Goal: Transaction & Acquisition: Purchase product/service

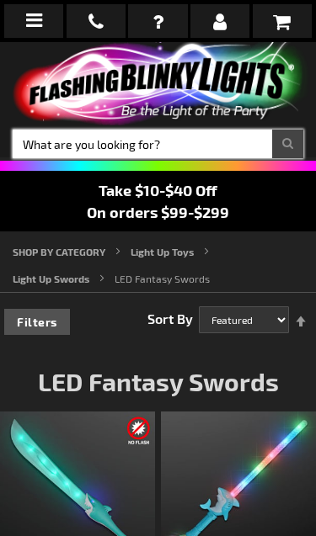
click at [152, 146] on input "Search" at bounding box center [158, 144] width 290 height 29
click at [103, 137] on input "Search" at bounding box center [158, 144] width 290 height 29
type input "Cowboy"
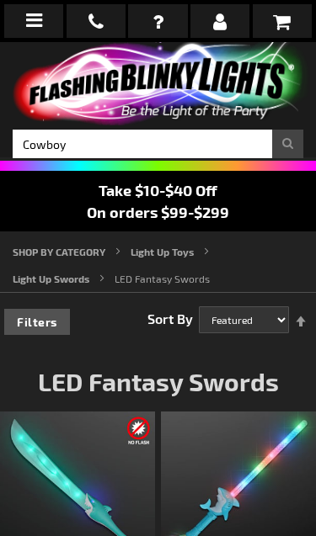
click at [286, 145] on button "Search" at bounding box center [287, 144] width 31 height 29
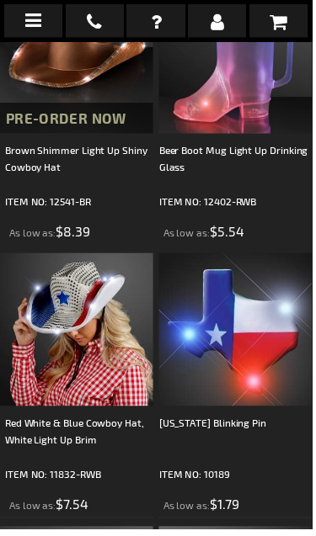
scroll to position [290, 0]
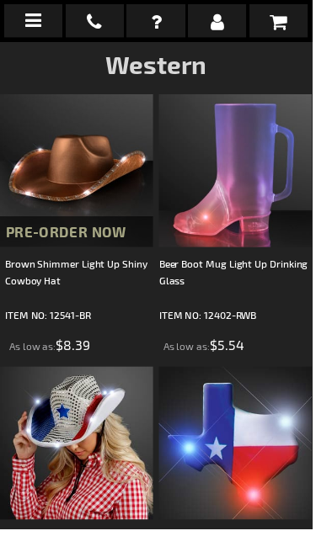
click at [115, 261] on div "Brown Shimmer Light Up Shiny Cowboy Hat" at bounding box center [80, 283] width 150 height 51
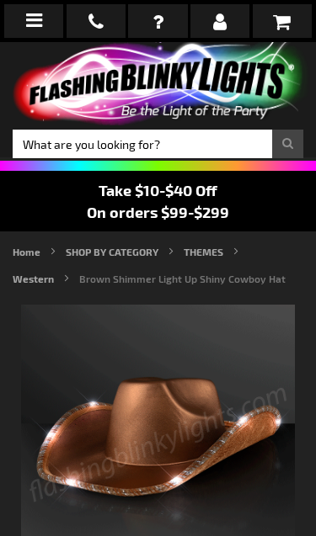
type input "5696"
click at [178, 370] on img at bounding box center [158, 442] width 274 height 274
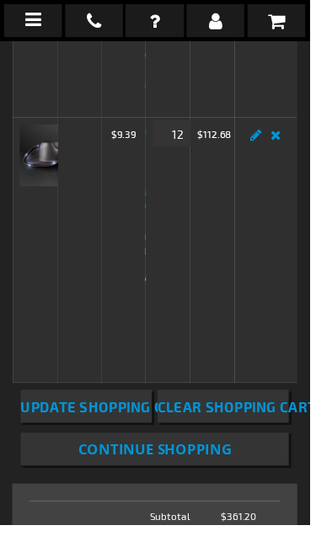
scroll to position [603, 0]
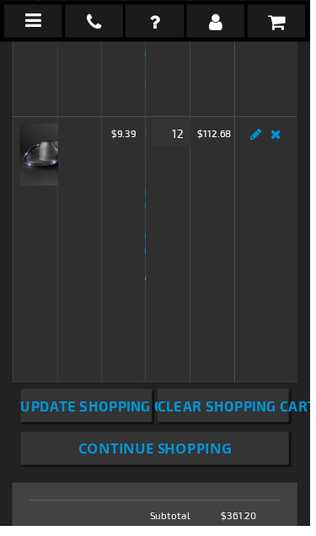
click at [56, 147] on img at bounding box center [51, 157] width 63 height 63
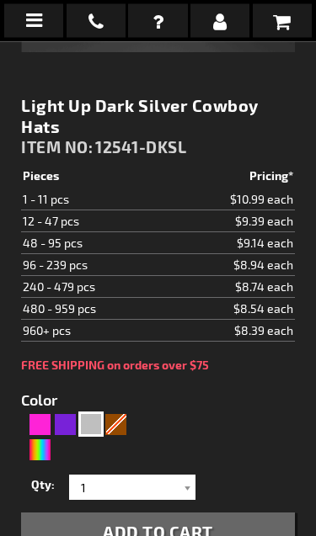
scroll to position [500, 0]
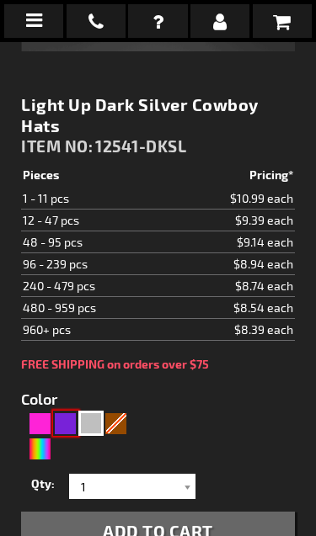
click at [75, 427] on div "Purple" at bounding box center [65, 423] width 25 height 25
type input "5640"
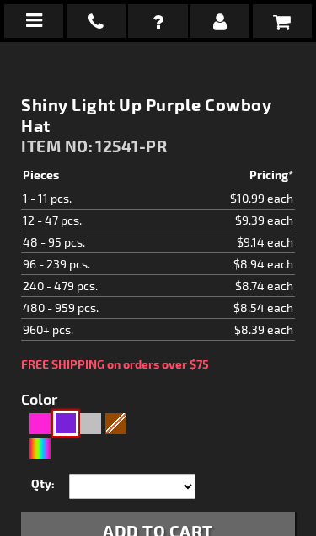
type input "12541-PR"
type input "Customize - Shiny Light Up Purple Cowboy Hat - ITEM NO: 12541-PR"
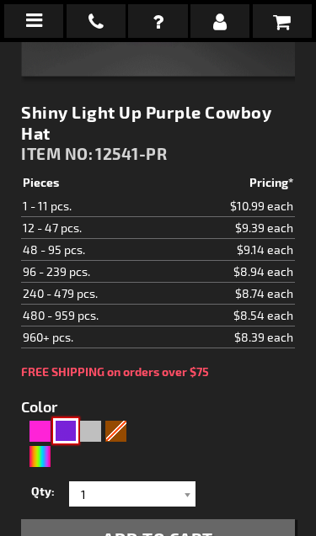
scroll to position [496, 0]
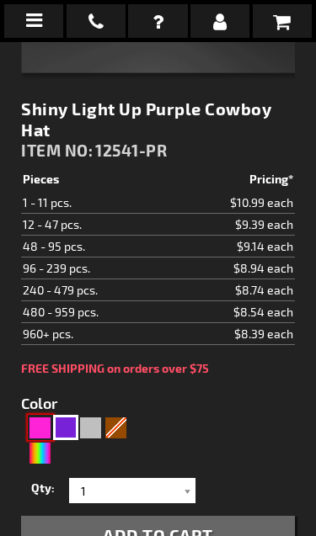
click at [50, 436] on div "Pink" at bounding box center [40, 427] width 25 height 25
type input "5639"
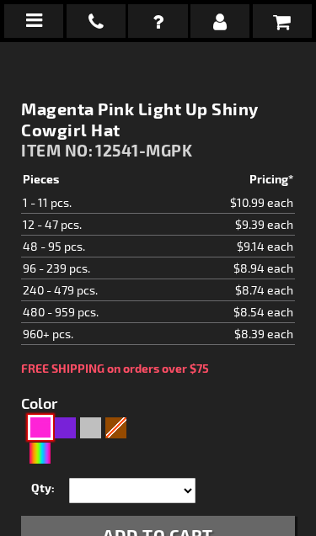
type input "12541-MGPK"
type input "Customize - Magenta Pink Light Up Shiny Cowgirl Hat - ITEM NO: 12541-MGPK"
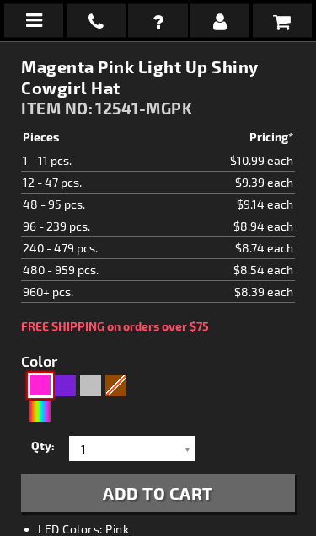
scroll to position [540, 0]
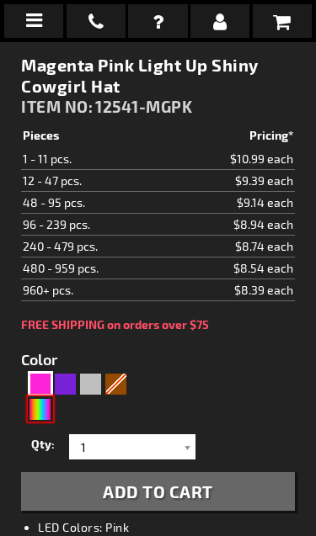
click at [43, 408] on div "Multicolor" at bounding box center [40, 408] width 25 height 25
type input "5659"
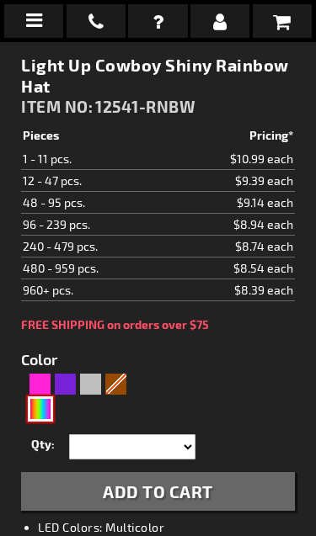
type input "12541-RNBW"
type input "Customize - Light Up Cowboy Shiny Rainbow Hat - ITEM NO: 12541-RNBW"
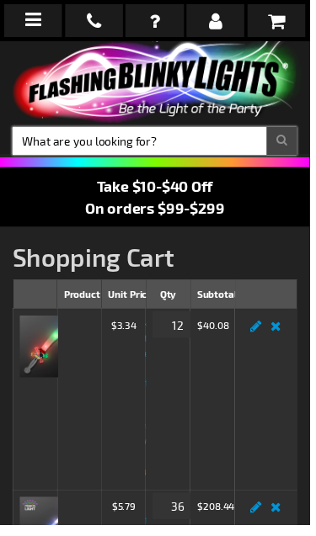
click at [160, 144] on input "Search" at bounding box center [158, 144] width 290 height 29
type input "Cowboy"
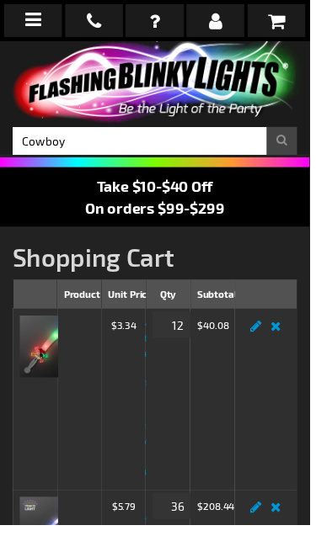
click at [292, 142] on button "Search" at bounding box center [287, 144] width 31 height 29
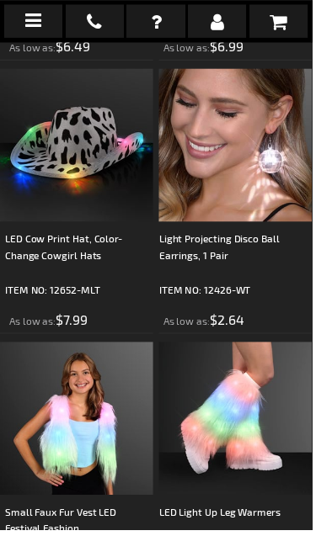
scroll to position [3087, 0]
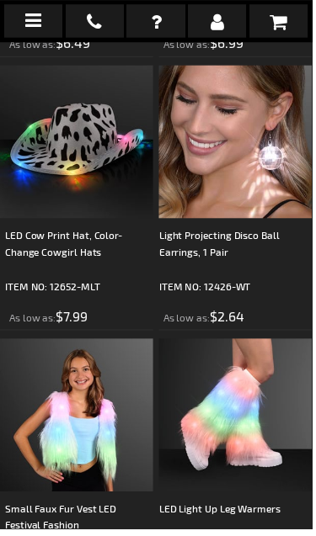
click at [84, 244] on div "LED Cow Print Hat, Color-Change Cowgirl Hats" at bounding box center [80, 254] width 150 height 51
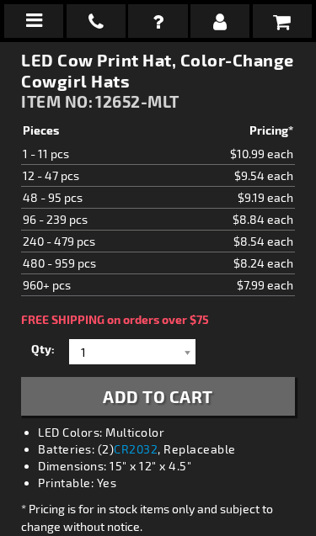
scroll to position [572, 0]
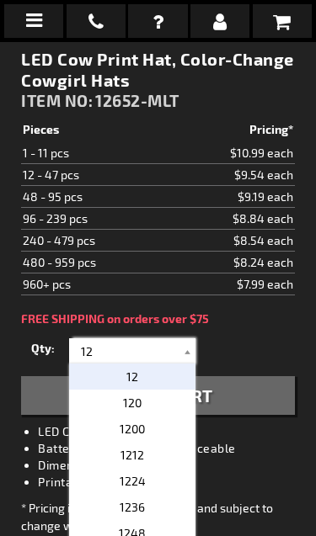
type input "12"
click at [228, 355] on div "Qty 1 2 3 4 5 6 7 8 9 10 11 12 24 36 48 60 72 84 96 108 120 132 144 156 168" at bounding box center [158, 351] width 274 height 34
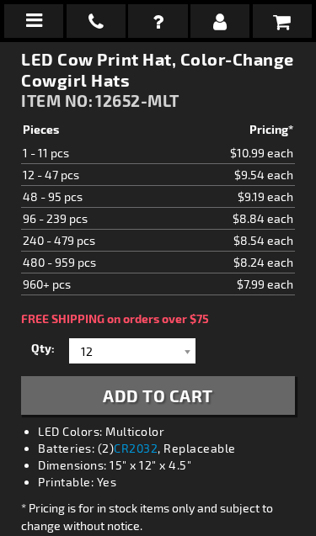
click at [226, 397] on button "Add to Cart" at bounding box center [158, 395] width 274 height 39
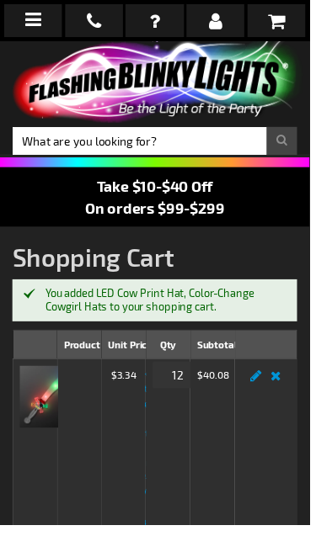
click at [38, 24] on icon at bounding box center [34, 20] width 16 height 19
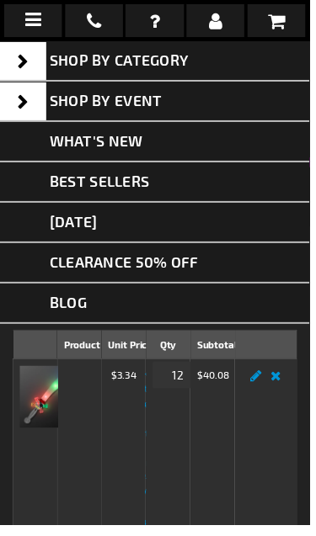
click at [109, 114] on link "Shop By Event" at bounding box center [158, 103] width 316 height 41
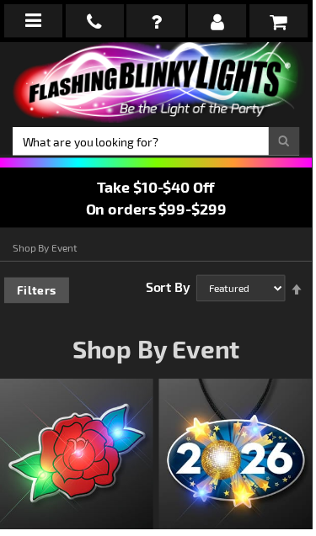
click at [35, 19] on icon at bounding box center [34, 20] width 16 height 19
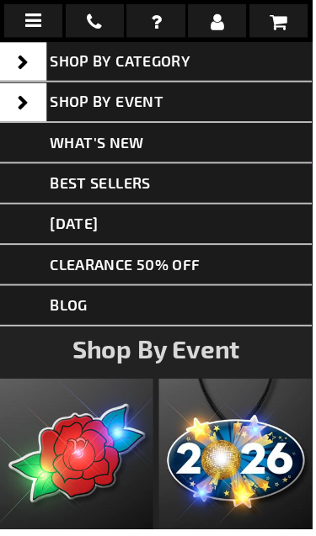
click at [169, 270] on link "CLEARANCE 50% OFF" at bounding box center [158, 268] width 316 height 41
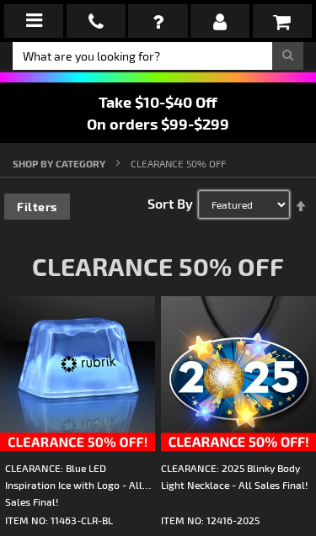
click at [244, 213] on select "Featured Name Price Best Sellers" at bounding box center [244, 204] width 90 height 27
select select "price"
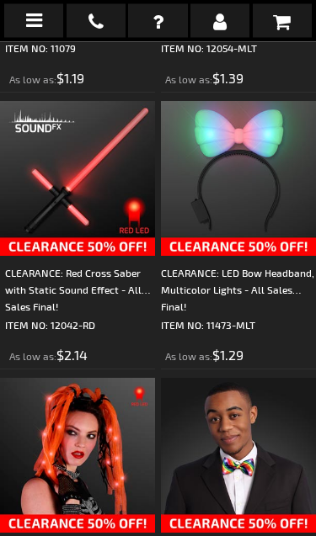
scroll to position [4161, 0]
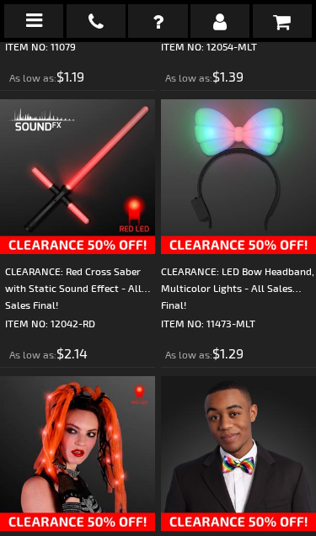
click at [95, 291] on div "CLEARANCE: Red Cross Saber with Static Sound Effect - All Sales Final!" at bounding box center [80, 288] width 150 height 51
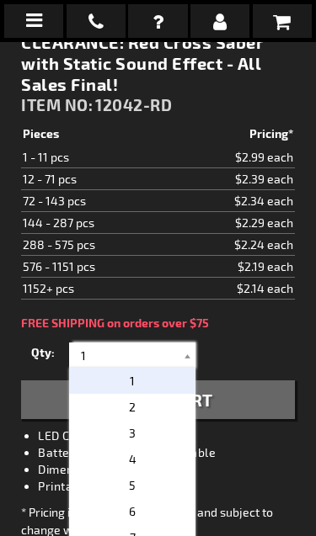
scroll to position [642, 0]
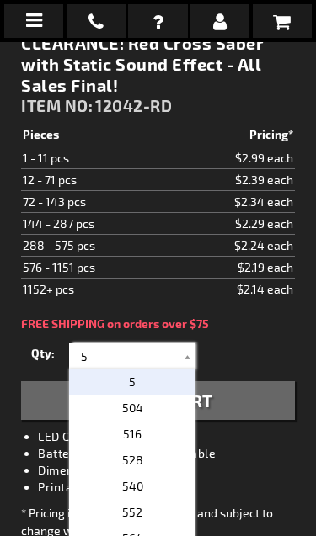
type input "5"
click at [250, 339] on div "Qty 1 2 3 4 5 6 7 8 9 10 11 12 24 36 48 60 72 84 96 108 120 132 144 156 168" at bounding box center [158, 356] width 274 height 34
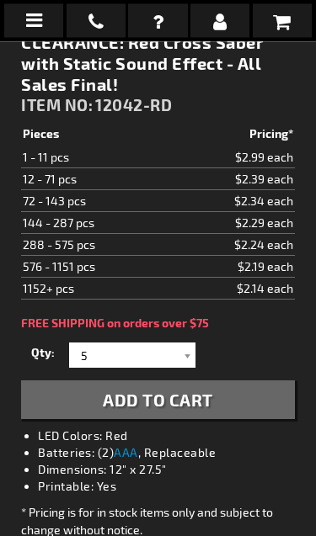
click at [246, 381] on button "Add to Cart" at bounding box center [158, 400] width 274 height 39
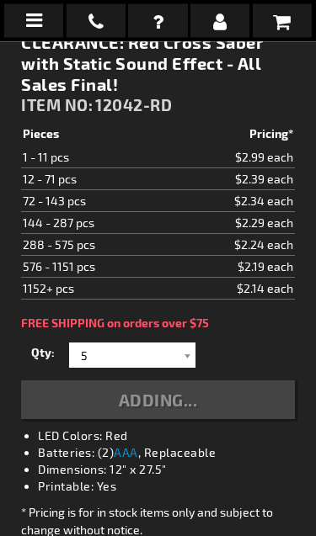
scroll to position [643, 0]
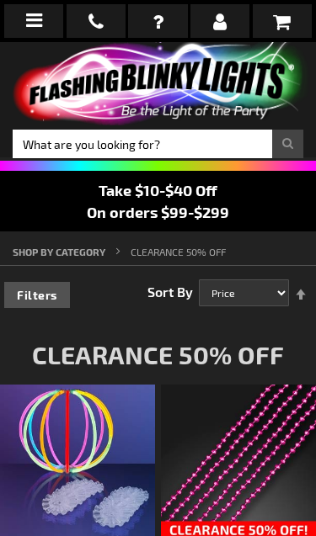
click at [41, 19] on icon at bounding box center [34, 20] width 16 height 19
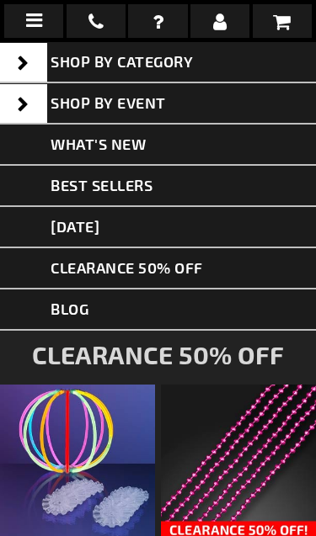
click at [28, 107] on span at bounding box center [23, 103] width 47 height 39
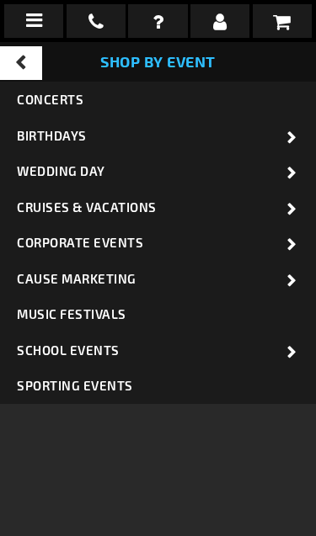
click at [12, 61] on span at bounding box center [21, 63] width 42 height 34
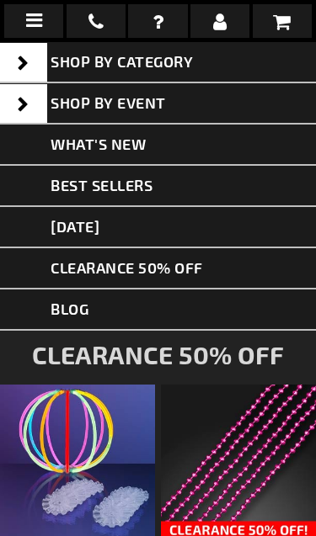
click at [11, 64] on span at bounding box center [23, 62] width 47 height 39
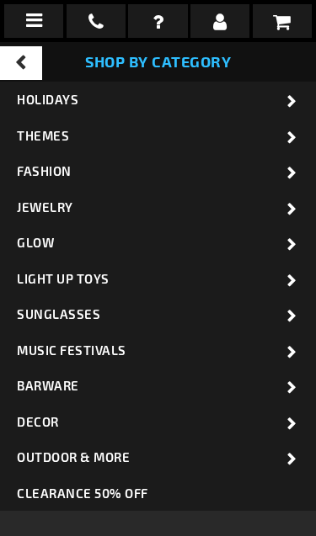
click at [111, 269] on link "Light Up Toys" at bounding box center [158, 279] width 316 height 36
click at [250, 279] on link "Light Up Toys" at bounding box center [158, 279] width 316 height 36
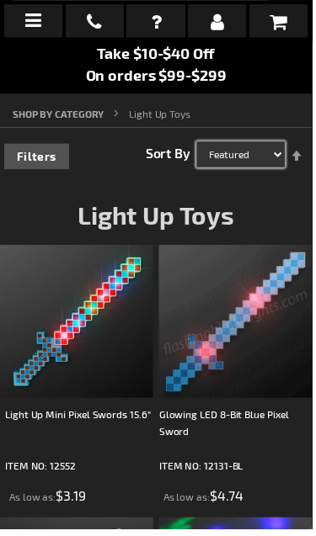
click at [264, 170] on select "Featured Name Price Best Sellers" at bounding box center [244, 156] width 90 height 27
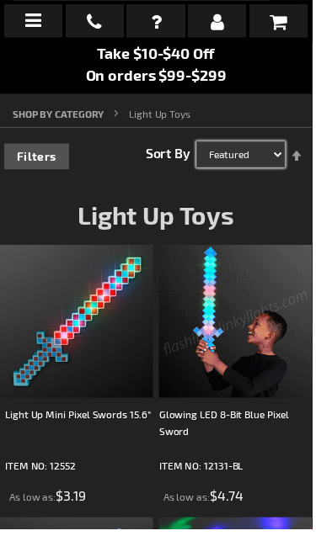
scroll to position [136, 0]
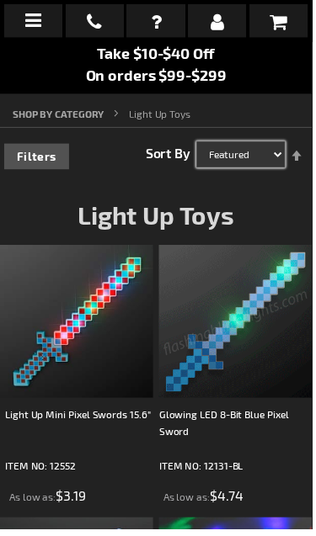
select select "price"
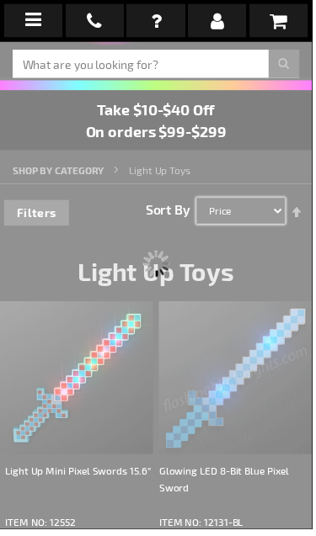
scroll to position [42, 0]
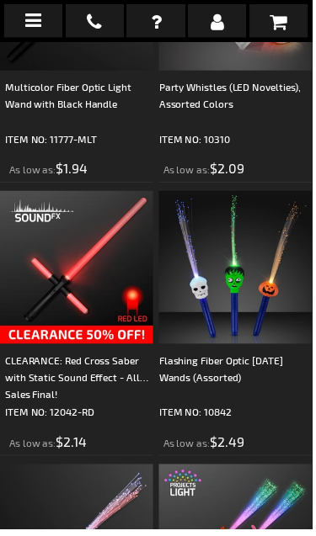
scroll to position [7117, 0]
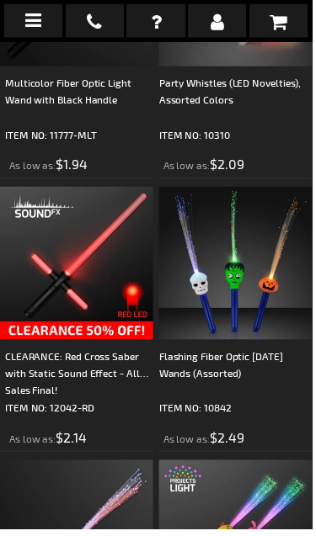
click at [237, 126] on div "Party Whistles (LED Novelties), Assorted Colors" at bounding box center [238, 101] width 155 height 51
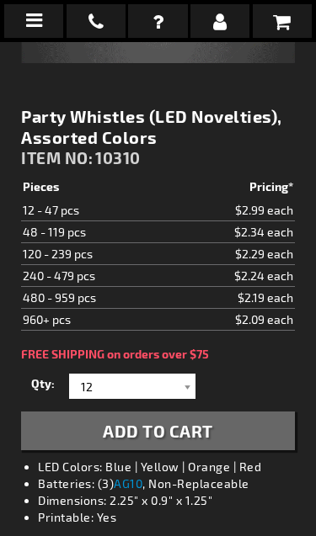
scroll to position [517, 0]
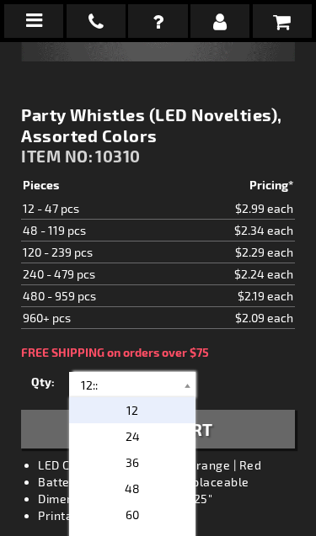
type input "12::"
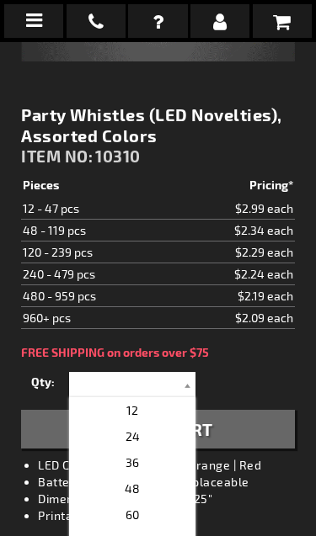
click at [274, 370] on div "Qty 12 24 36 48 60 72 84 96 108 120 132 144 156 168 180 192 204 216 228 240" at bounding box center [158, 385] width 274 height 34
click at [258, 352] on div "FREE SHIPPING on orders over $75" at bounding box center [158, 352] width 274 height 13
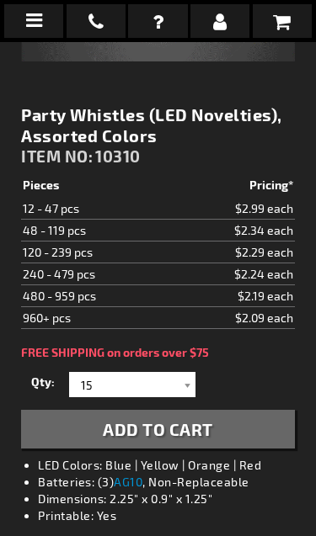
click at [229, 417] on button "Add to Cart" at bounding box center [158, 429] width 274 height 39
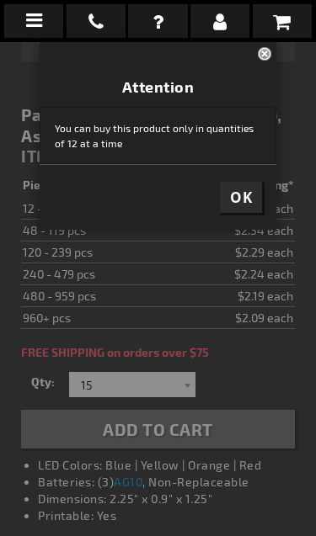
click at [246, 186] on button "OK" at bounding box center [241, 197] width 42 height 31
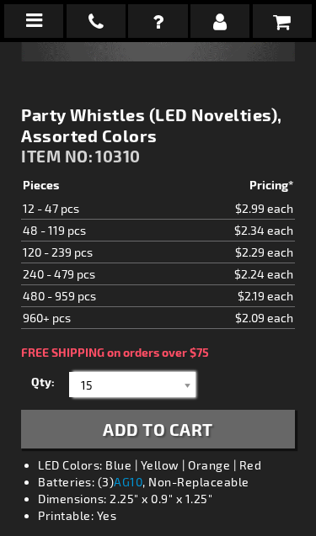
click at [173, 378] on input "15" at bounding box center [134, 384] width 122 height 25
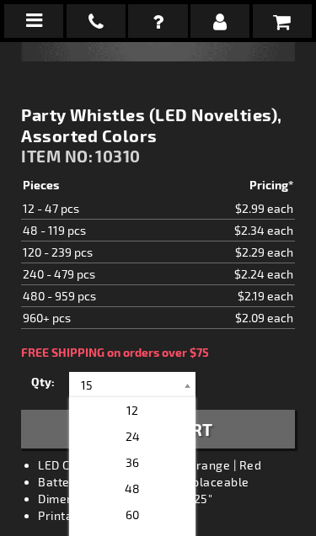
click at [160, 411] on p "12" at bounding box center [132, 410] width 126 height 26
type input "12"
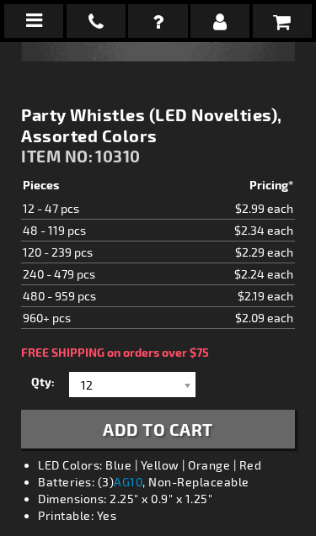
click at [172, 428] on span "Add to Cart" at bounding box center [158, 429] width 110 height 20
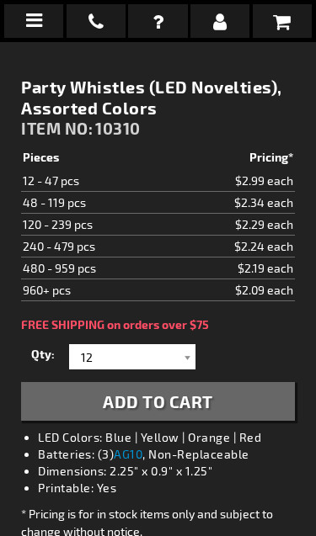
scroll to position [546, 0]
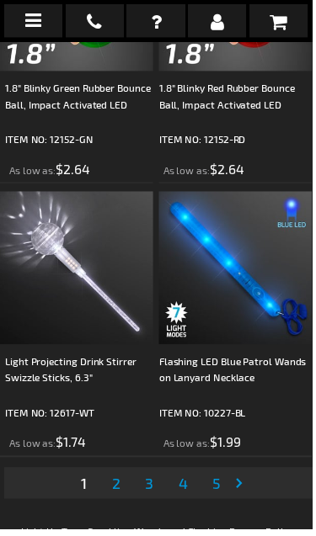
scroll to position [8239, 0]
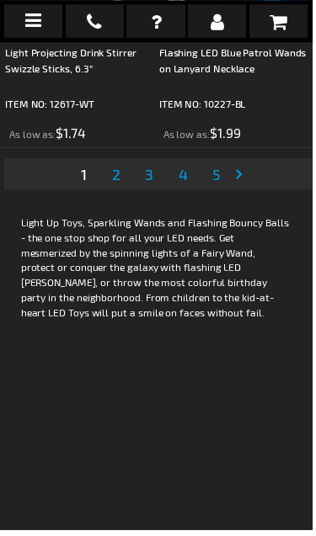
click at [120, 185] on span "2" at bounding box center [118, 176] width 8 height 19
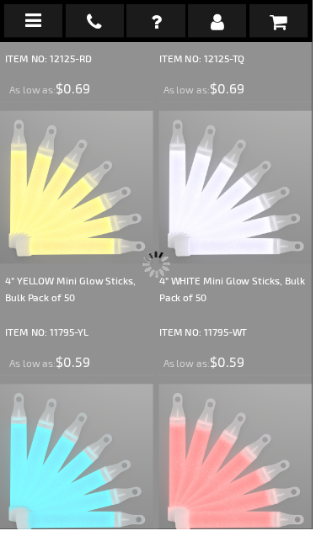
scroll to position [42, 0]
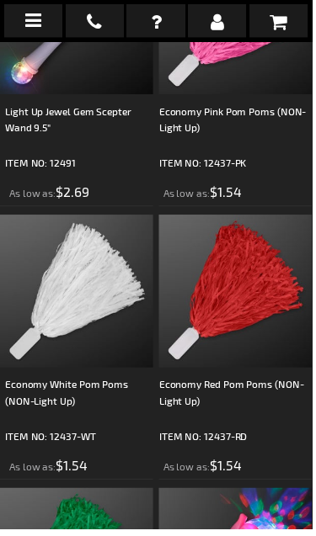
scroll to position [5179, 0]
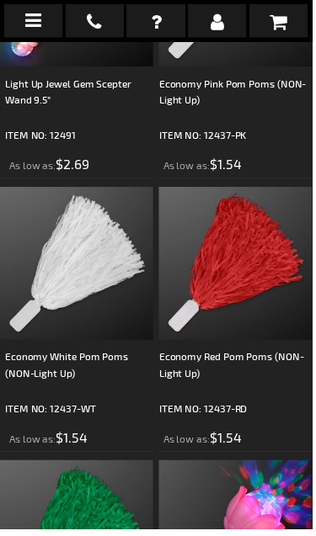
click at [98, 126] on div "Light Up Jewel Gem Scepter Wand 9.5"" at bounding box center [80, 101] width 150 height 51
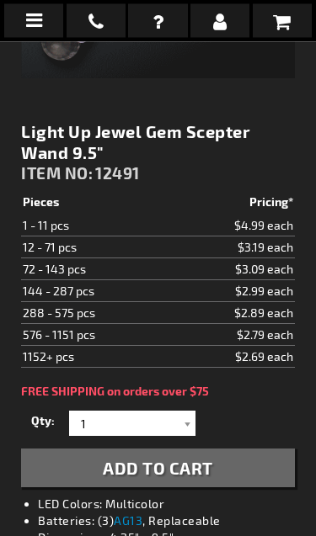
scroll to position [515, 0]
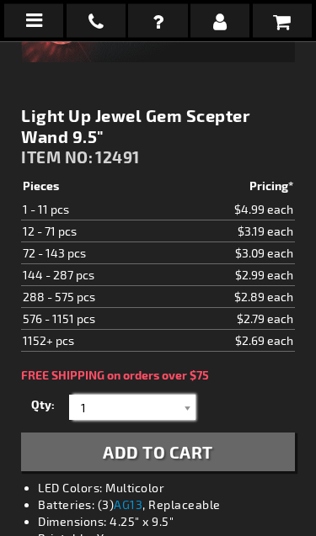
click at [132, 409] on input "1" at bounding box center [134, 408] width 122 height 25
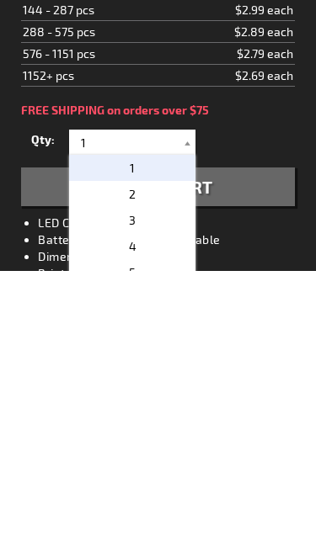
click at [146, 525] on p "5" at bounding box center [132, 538] width 126 height 26
type input "5"
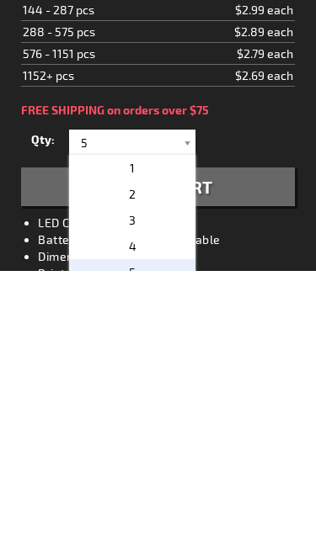
scroll to position [781, 0]
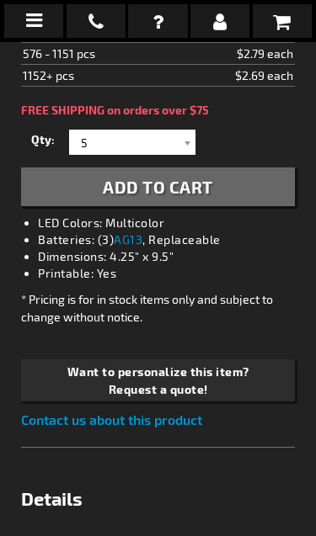
click at [236, 180] on button "Add to Cart" at bounding box center [158, 186] width 274 height 39
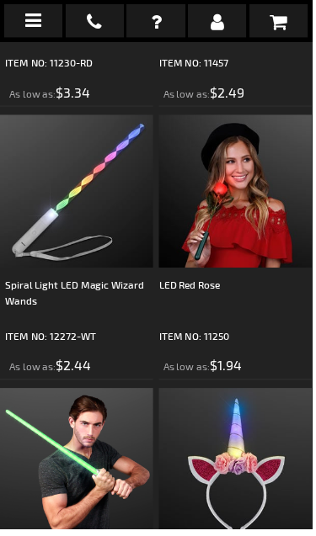
scroll to position [7470, 0]
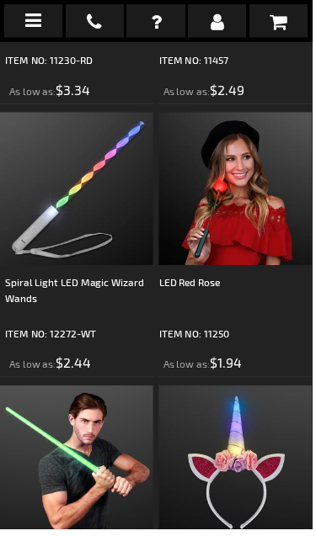
click at [105, 51] on div "Light Up Swords with 22 Red LEDs" at bounding box center [80, 25] width 150 height 51
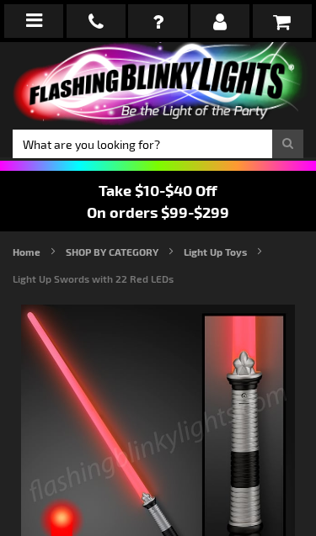
type input "5641"
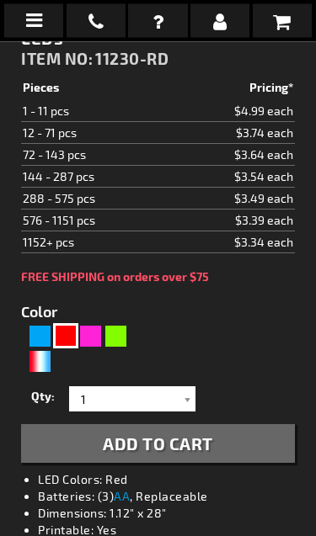
scroll to position [627, 0]
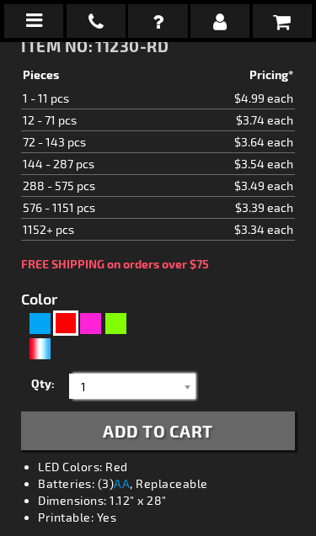
click at [173, 396] on input "1" at bounding box center [134, 386] width 122 height 25
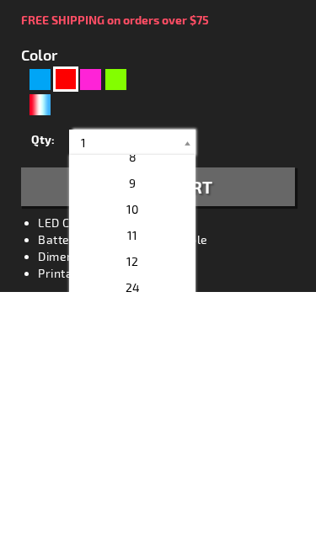
scroll to position [216, 0]
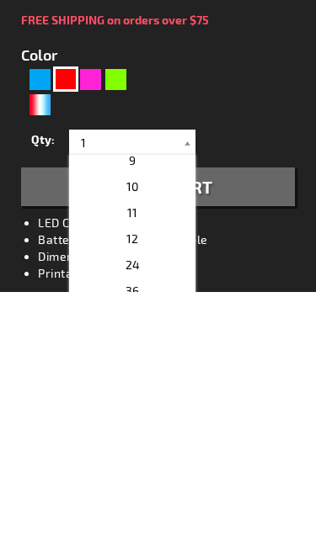
click at [141, 470] on p "12" at bounding box center [132, 483] width 126 height 26
type input "12"
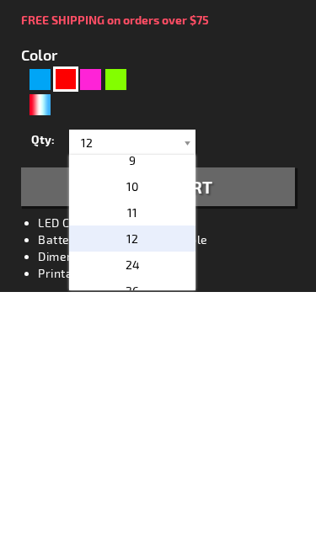
scroll to position [871, 0]
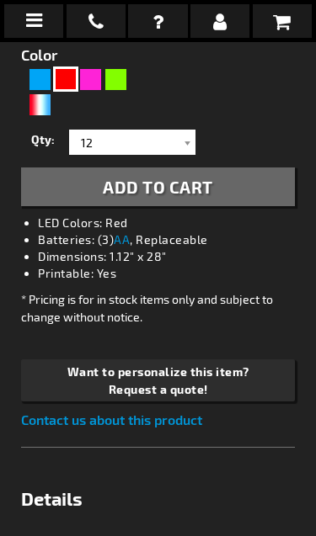
click at [225, 189] on button "Add to Cart" at bounding box center [158, 186] width 274 height 39
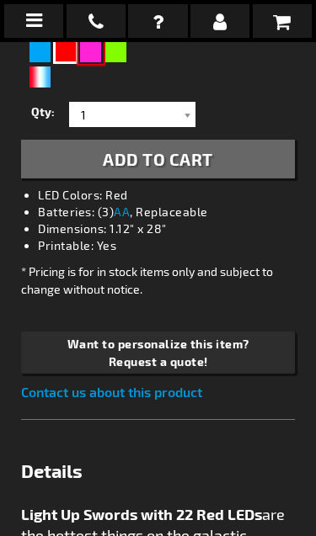
click at [79, 64] on div "Pink" at bounding box center [90, 51] width 25 height 25
type input "5639"
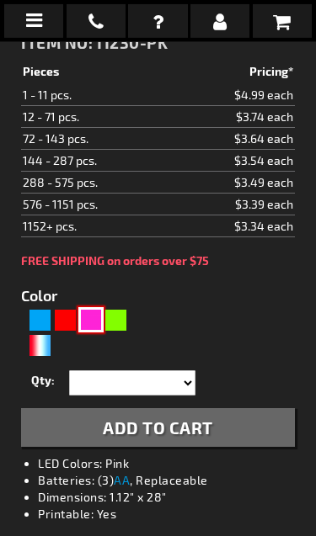
type input "11230-PK"
type input "Customize - 22 LED Pink Saber Space Sword - ITEM NO: 11230-PK"
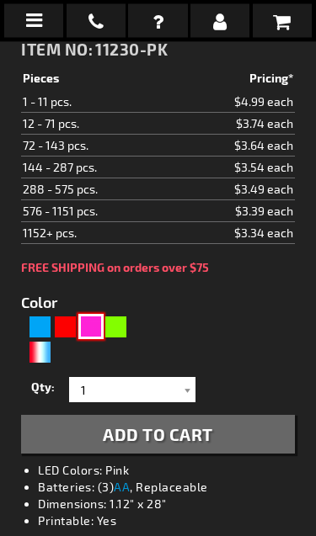
scroll to position [600, 0]
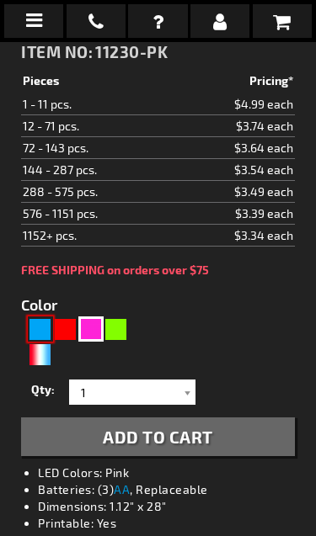
click at [36, 328] on div "Blue" at bounding box center [40, 328] width 25 height 25
type input "5629"
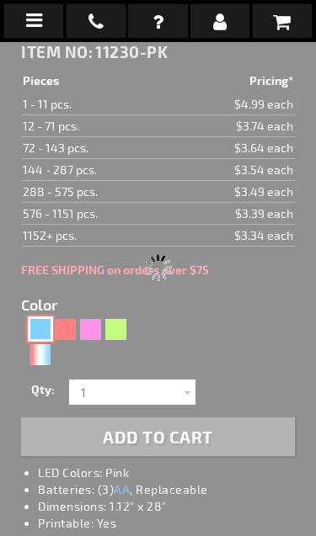
type input "11230-BL"
type input "Customize - Light Up Swords with 22 Blue LEDs - ITEM NO: 11230-BL"
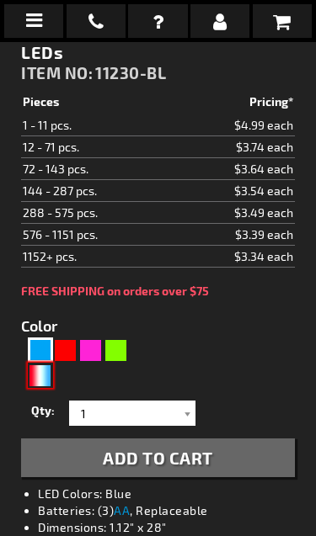
click at [44, 377] on div "RWB" at bounding box center [40, 375] width 25 height 25
type input "5643"
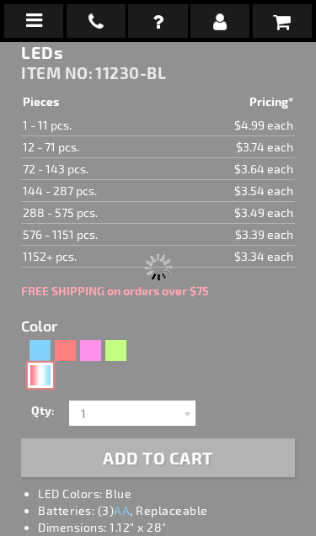
type input "11230-RWB"
type input "Customize - American Sword Saber with Red White &amp; Blue LEDs - ITEM NO: 1123…"
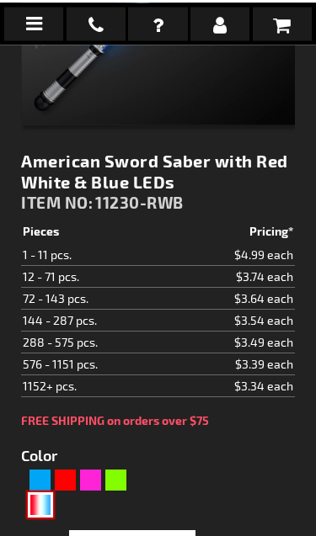
scroll to position [478, 0]
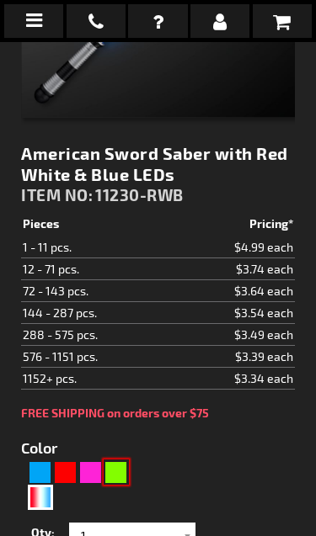
click at [122, 464] on div "Green" at bounding box center [116, 472] width 25 height 25
type input "5648"
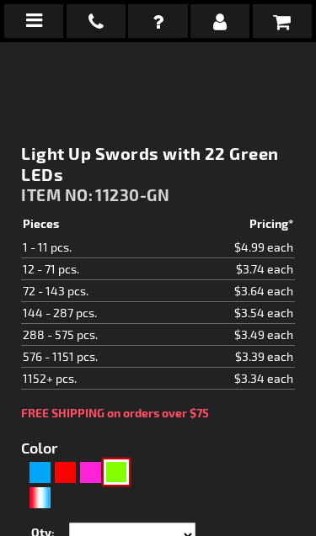
type input "11230-GN"
type input "Customize - Light Up Swords with 22 Green LEDs - ITEM NO: 11230-GN"
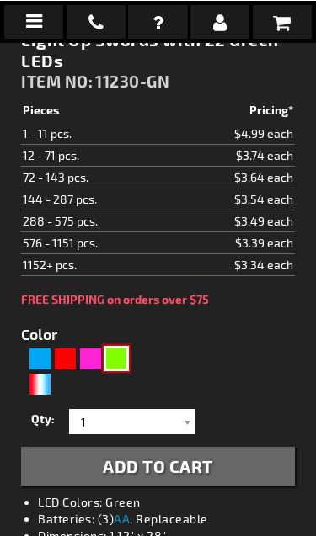
scroll to position [593, 0]
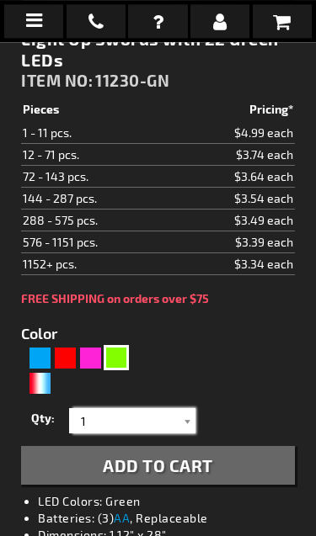
click at [154, 422] on input "1" at bounding box center [134, 420] width 122 height 25
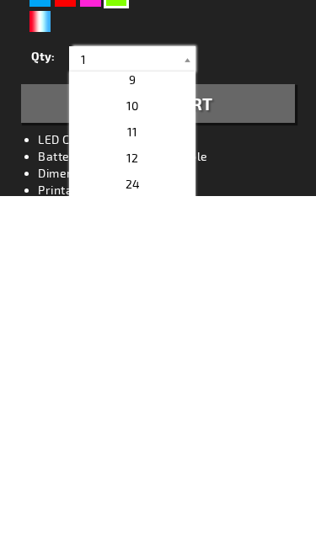
scroll to position [213, 0]
click at [153, 486] on p "12" at bounding box center [132, 499] width 126 height 26
type input "12"
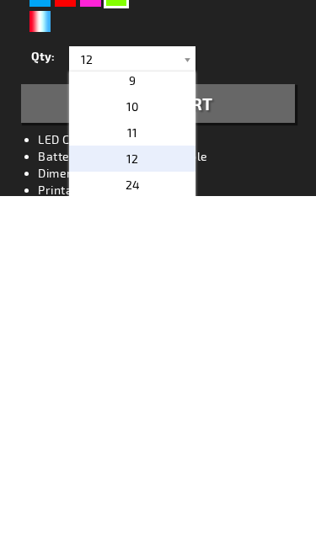
scroll to position [955, 0]
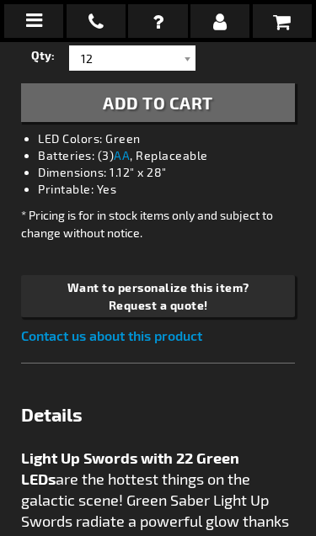
click at [253, 107] on button "Add to Cart" at bounding box center [158, 102] width 274 height 39
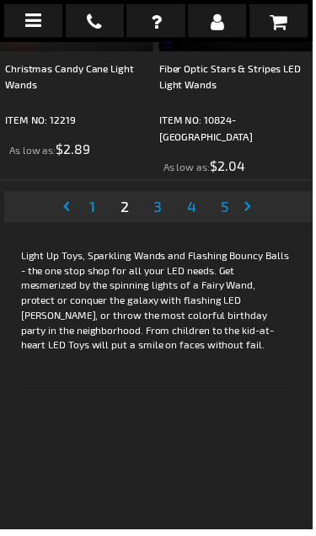
click at [162, 219] on span "3" at bounding box center [160, 209] width 8 height 19
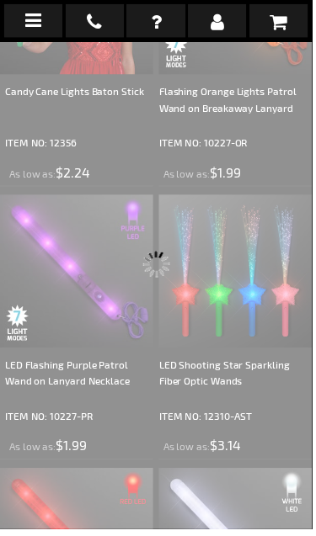
scroll to position [42, 0]
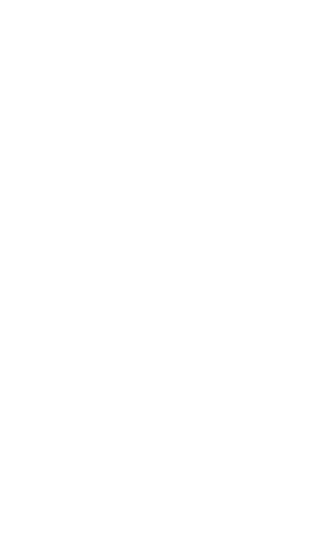
scroll to position [6637, 0]
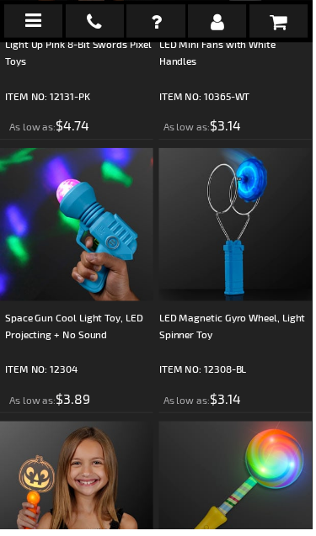
click at [135, 87] on div "Light Up Pink 8-Bit Swords Pixel Toys" at bounding box center [80, 61] width 150 height 51
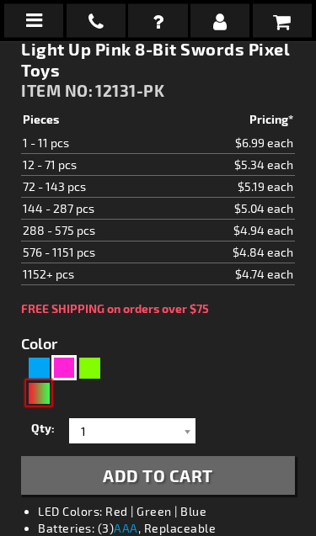
click at [48, 401] on div "RNG" at bounding box center [38, 393] width 25 height 25
type input "5642"
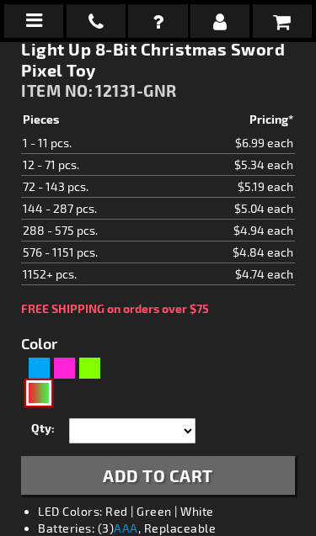
type input "12131-GNR"
type input "Customize - Light Up 8-Bit Christmas Sword Pixel Toy - ITEM NO: 12131-GNR"
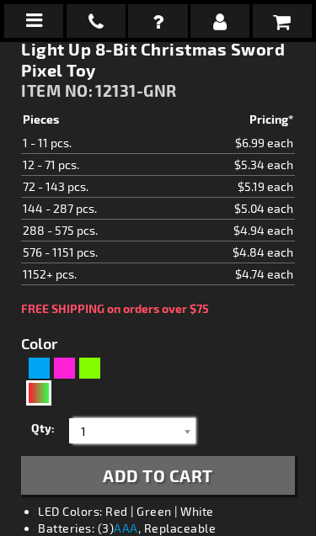
click at [175, 421] on input "1" at bounding box center [134, 430] width 122 height 25
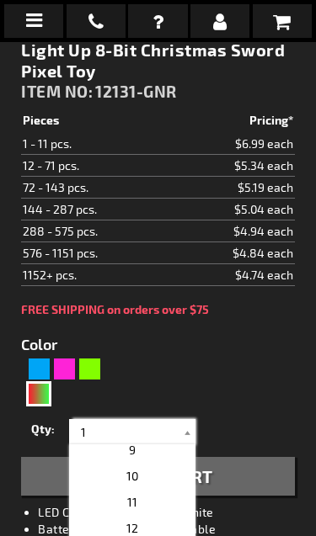
scroll to position [236, 0]
click at [170, 505] on p "12" at bounding box center [132, 509] width 126 height 26
type input "12"
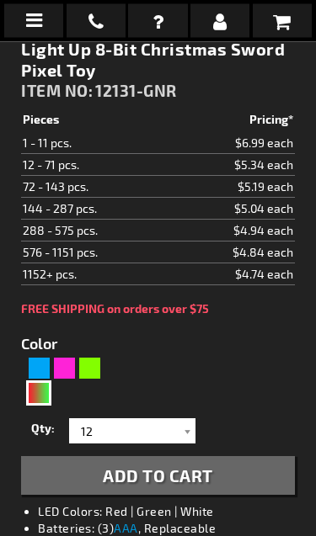
click at [199, 473] on span "Add to Cart" at bounding box center [158, 476] width 110 height 20
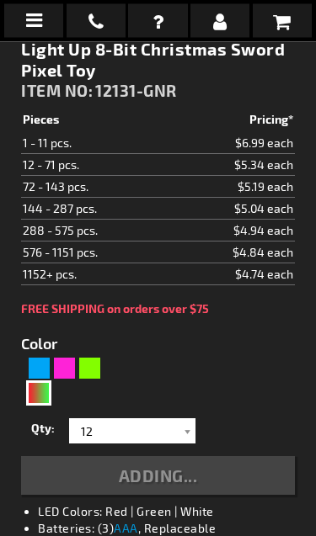
scroll to position [582, 0]
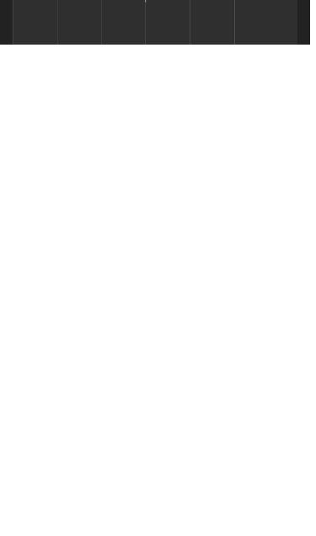
scroll to position [1586, 0]
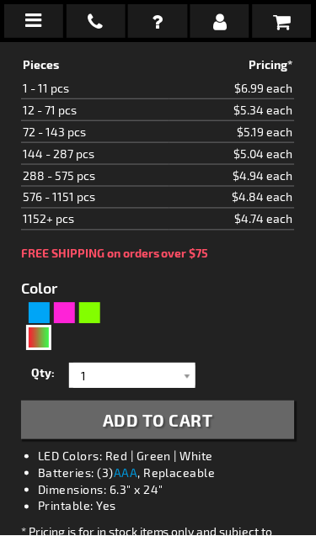
scroll to position [610, 0]
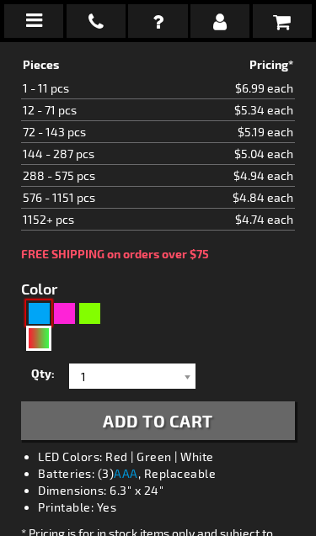
click at [33, 318] on div "Blue" at bounding box center [38, 312] width 25 height 25
type input "5629"
type input "12131-BL"
type input "Customize - Glowing LED 8-Bit Blue Pixel Sword - ITEM NO: 12131-BL"
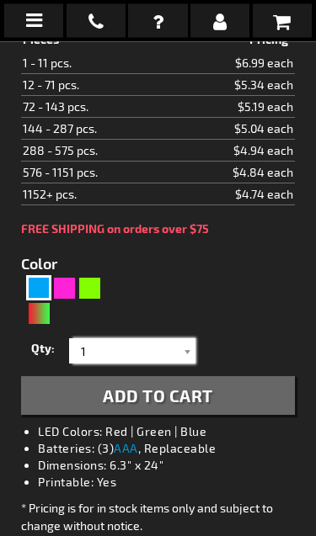
click at [146, 359] on input "1" at bounding box center [134, 351] width 122 height 25
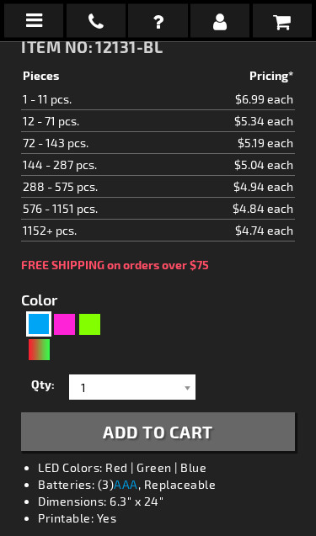
scroll to position [599, 0]
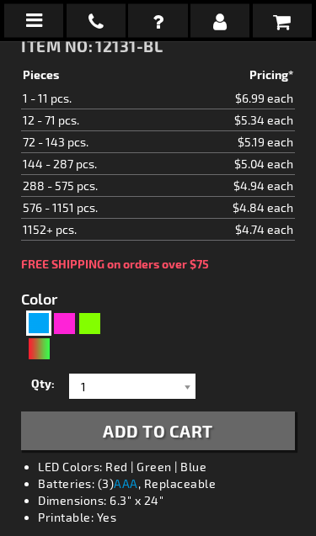
click at [113, 423] on span "Add to Cart" at bounding box center [158, 432] width 110 height 20
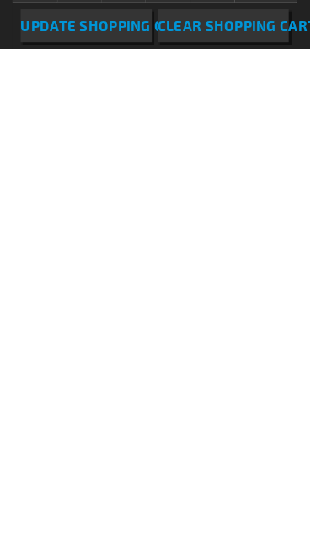
scroll to position [2147, 0]
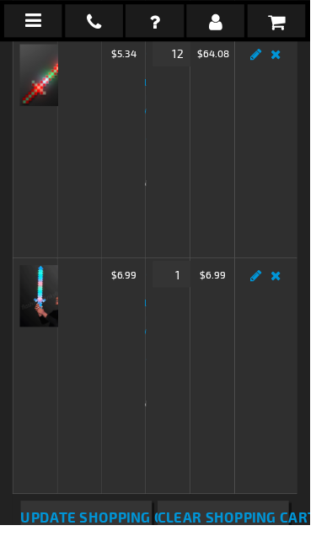
click at [261, 60] on link "Edit" at bounding box center [262, 60] width 20 height 0
click at [260, 60] on link "Edit" at bounding box center [262, 60] width 20 height 0
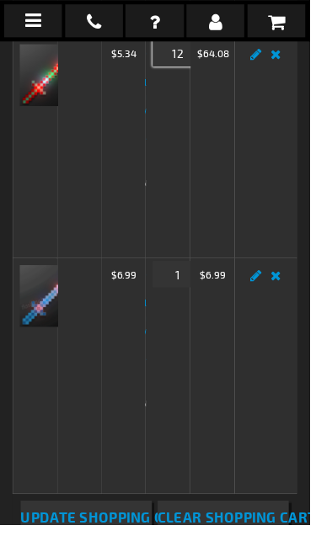
click at [179, 67] on input "12" at bounding box center [181, 53] width 51 height 27
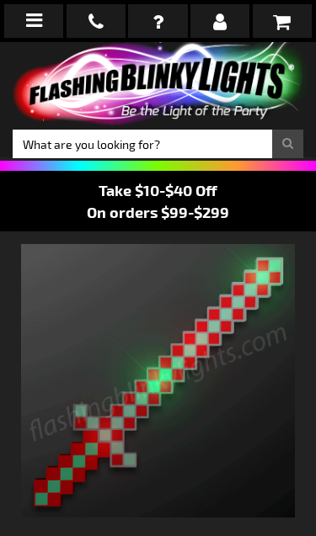
select select
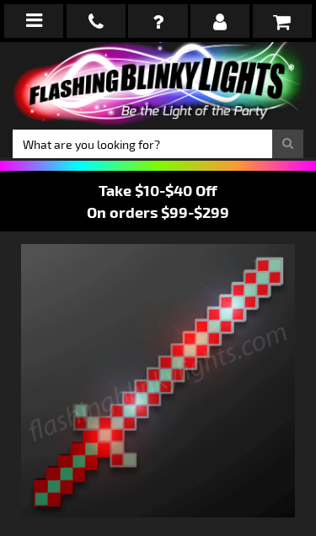
type input "5642"
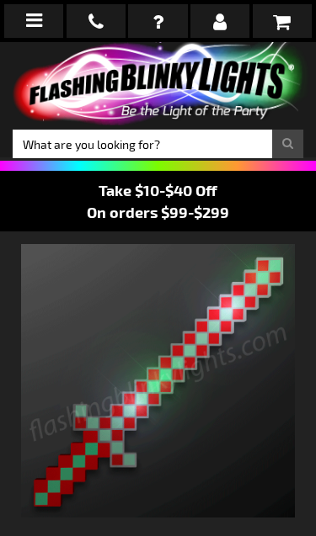
select select
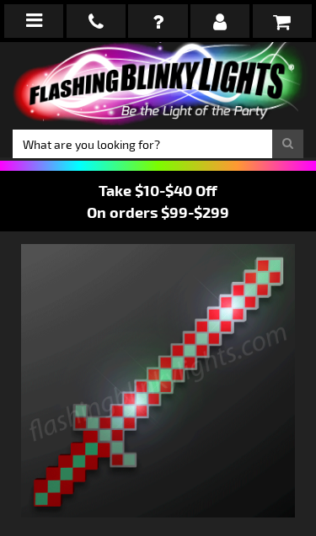
scroll to position [380, 0]
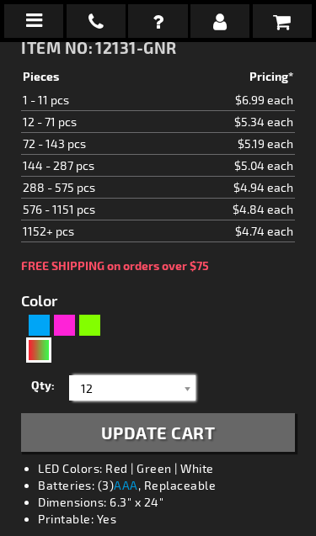
click at [125, 384] on input "12" at bounding box center [134, 387] width 122 height 25
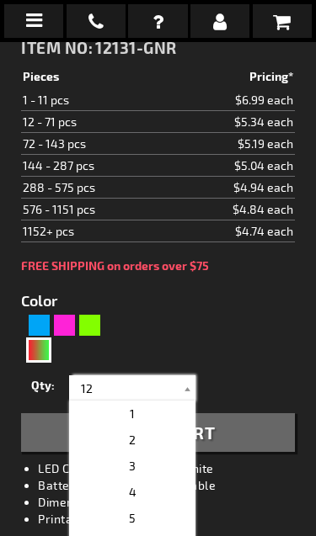
scroll to position [564, 0]
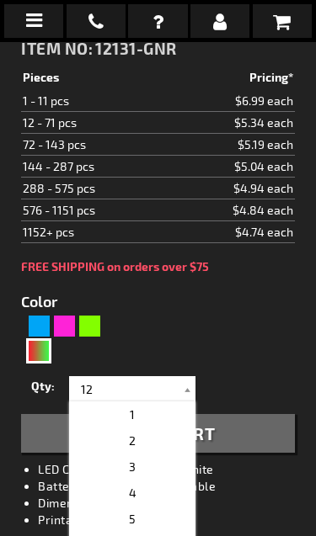
click at [162, 412] on p "1" at bounding box center [132, 414] width 126 height 26
type input "1"
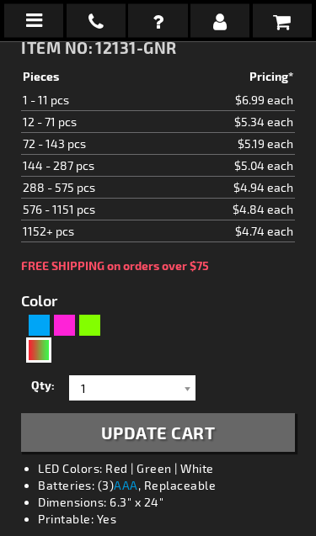
click at [252, 430] on button "Update Cart" at bounding box center [158, 433] width 274 height 39
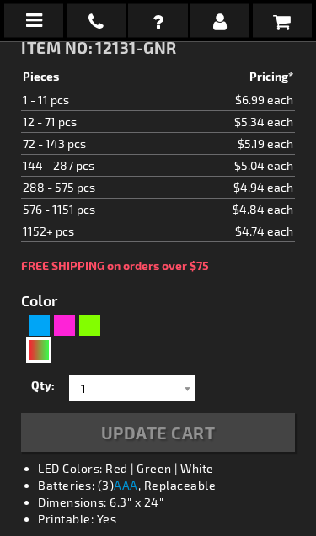
scroll to position [565, 0]
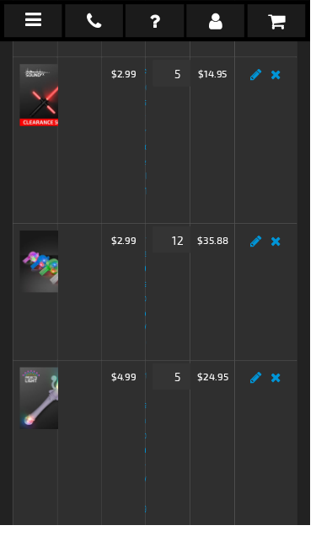
scroll to position [1134, 0]
click at [284, 252] on link "Remove item" at bounding box center [281, 252] width 19 height 0
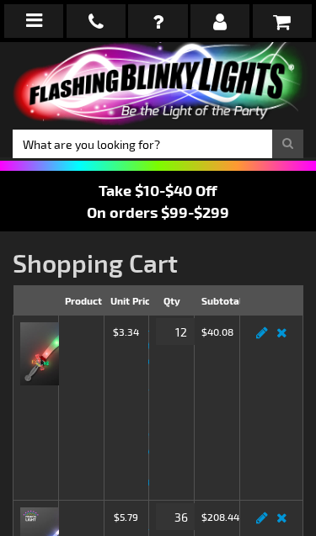
scroll to position [2, 0]
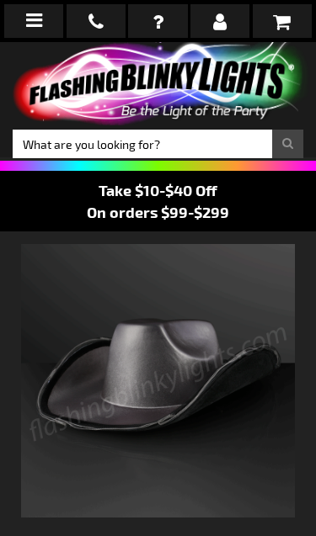
select select
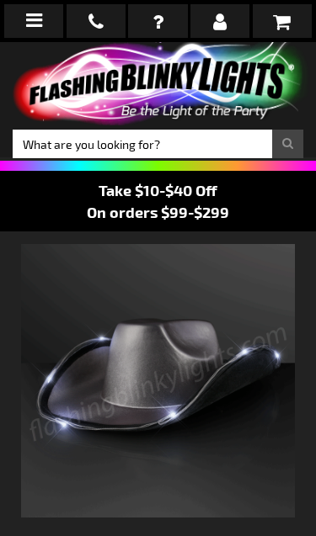
type input "5644"
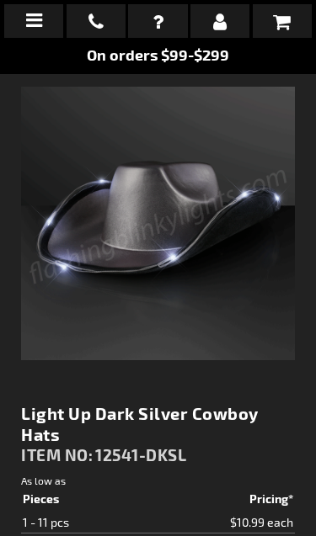
select select
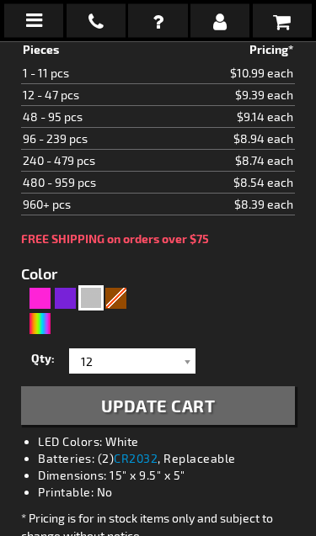
scroll to position [593, 0]
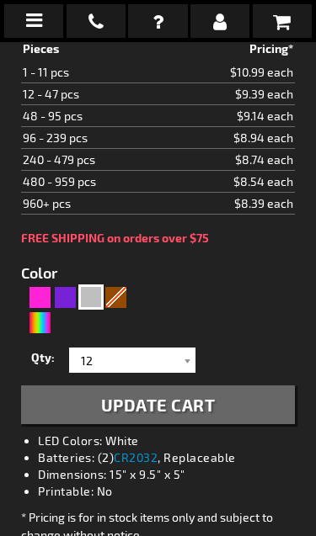
click at [183, 355] on div at bounding box center [186, 360] width 17 height 25
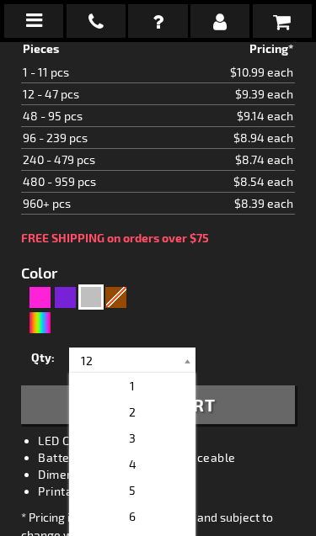
click at [132, 412] on span "2" at bounding box center [132, 412] width 7 height 14
type input "2"
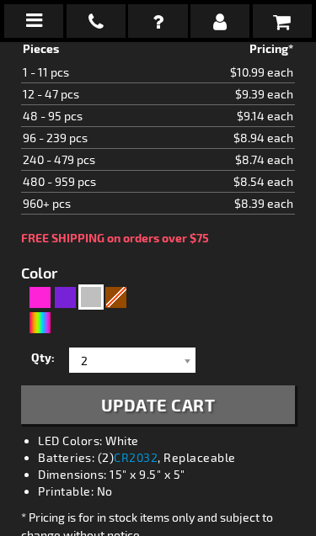
click at [216, 414] on button "Update Cart" at bounding box center [158, 404] width 274 height 39
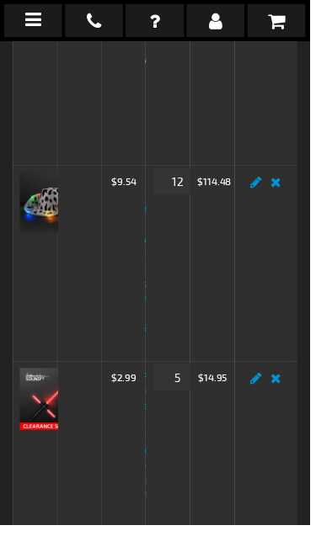
scroll to position [657, 0]
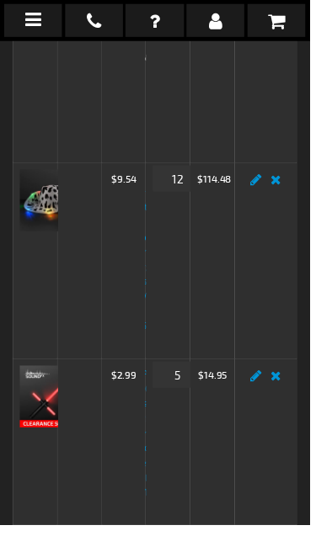
click at [261, 189] on link "Edit" at bounding box center [262, 189] width 20 height 0
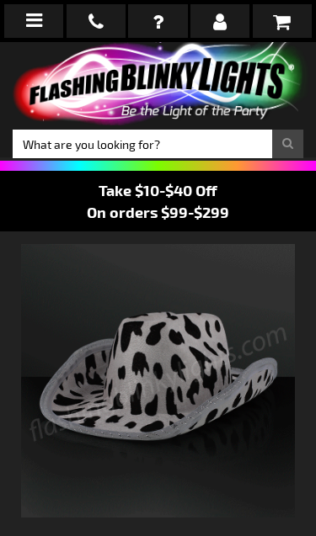
select select
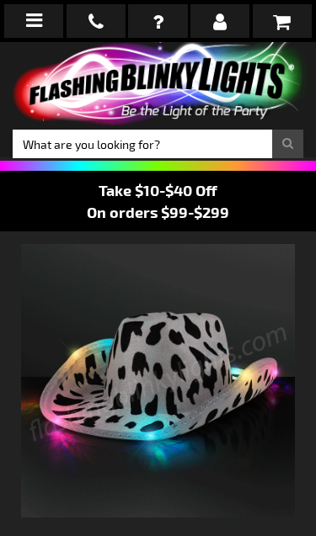
select select
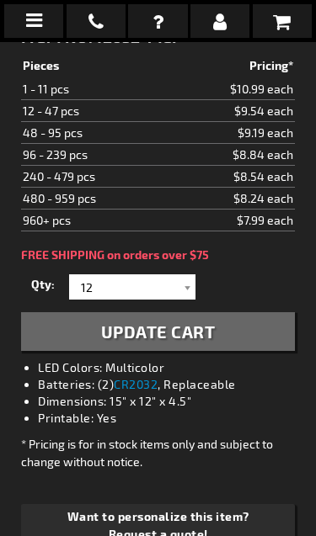
scroll to position [585, 0]
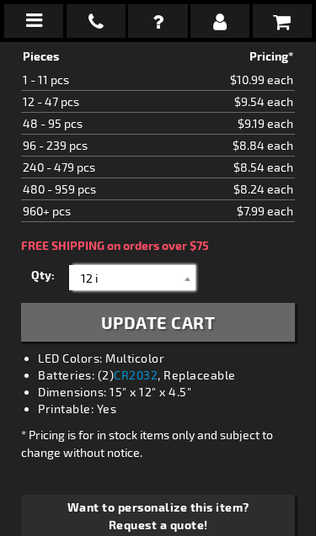
click at [175, 271] on input "12 i" at bounding box center [134, 277] width 122 height 25
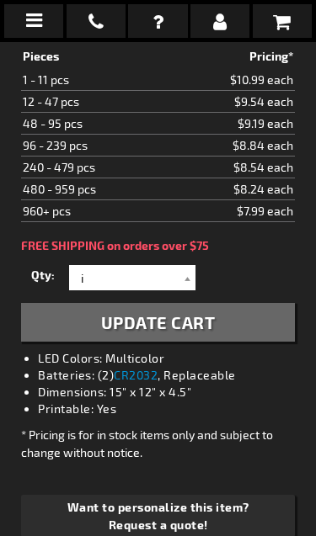
click at [190, 279] on div at bounding box center [186, 277] width 17 height 25
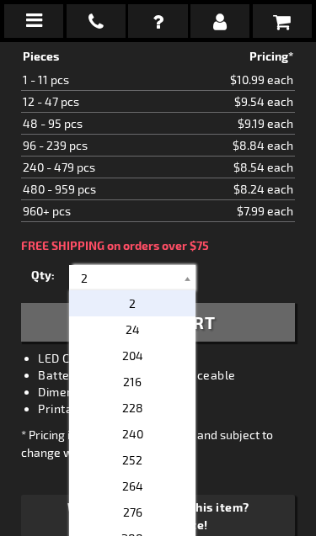
type input "2"
click at [239, 313] on button "Update Cart" at bounding box center [158, 322] width 274 height 39
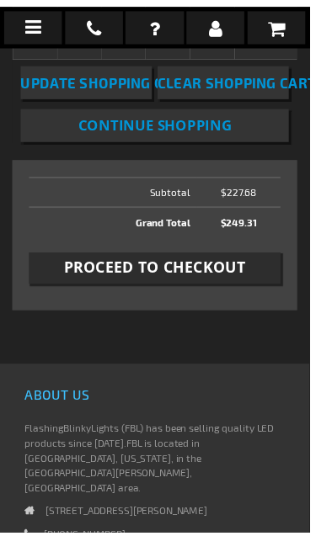
scroll to position [2300, 0]
